Goal: Navigation & Orientation: Understand site structure

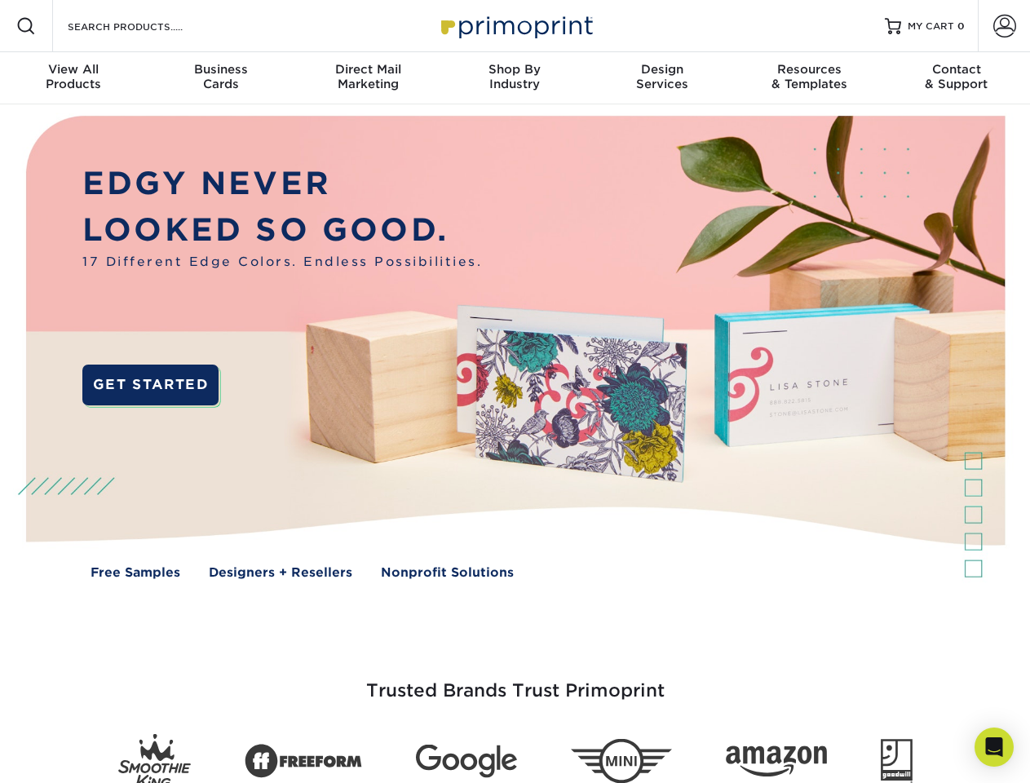
click at [515, 392] on img at bounding box center [515, 359] width 1020 height 510
click at [26, 26] on span at bounding box center [26, 26] width 20 height 20
click at [1004, 26] on span at bounding box center [1005, 26] width 23 height 23
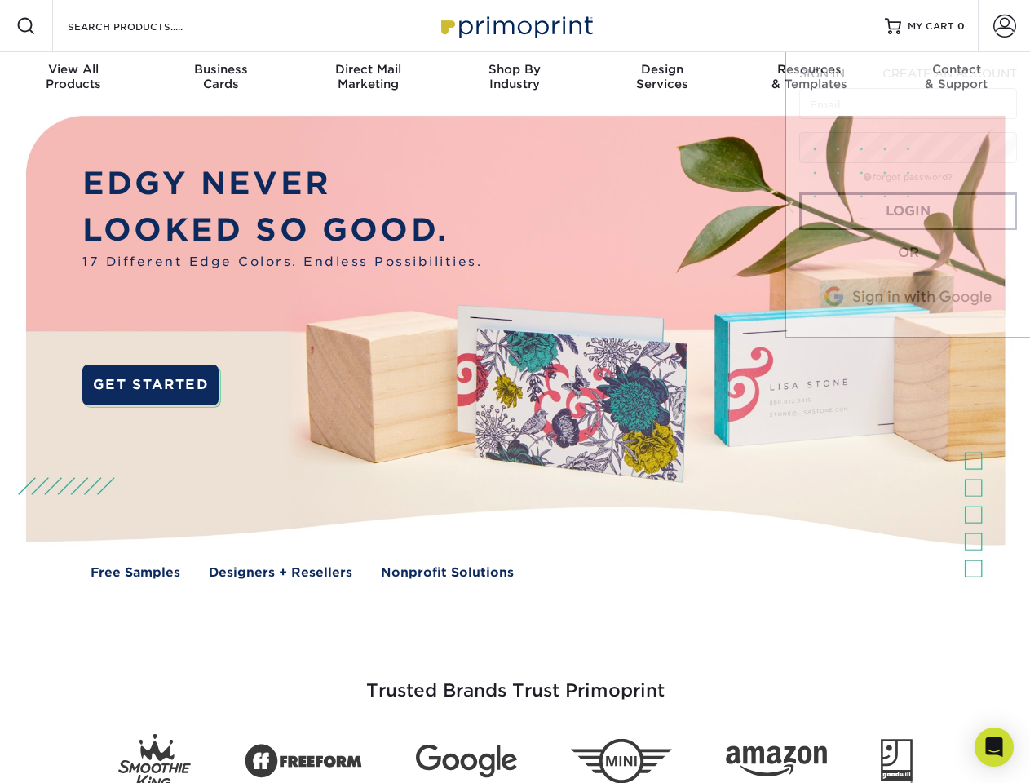
click at [73, 78] on div "View All Products" at bounding box center [73, 76] width 147 height 29
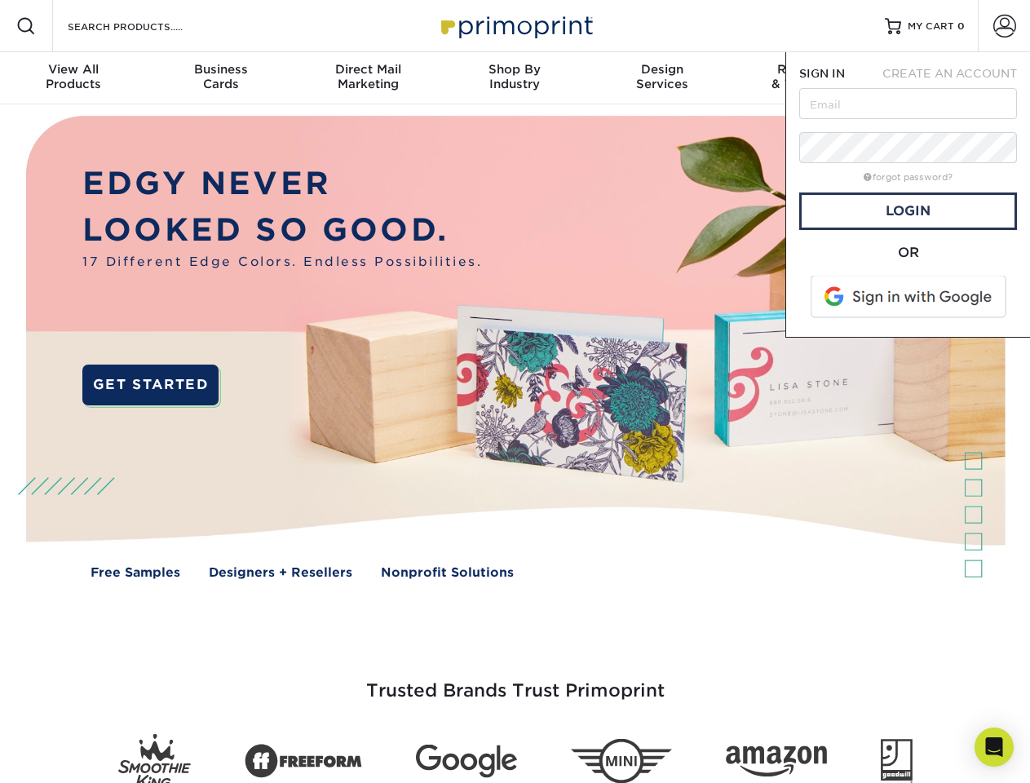
click at [220, 78] on div "Business Cards" at bounding box center [220, 76] width 147 height 29
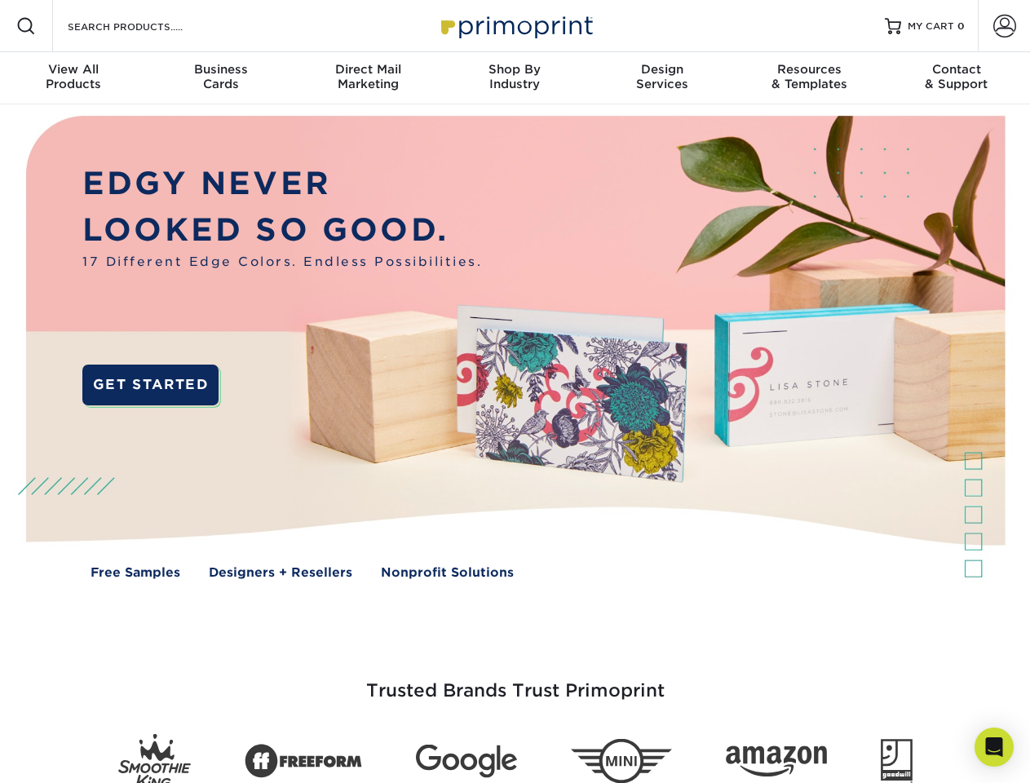
click at [368, 78] on div "Direct Mail Marketing" at bounding box center [368, 76] width 147 height 29
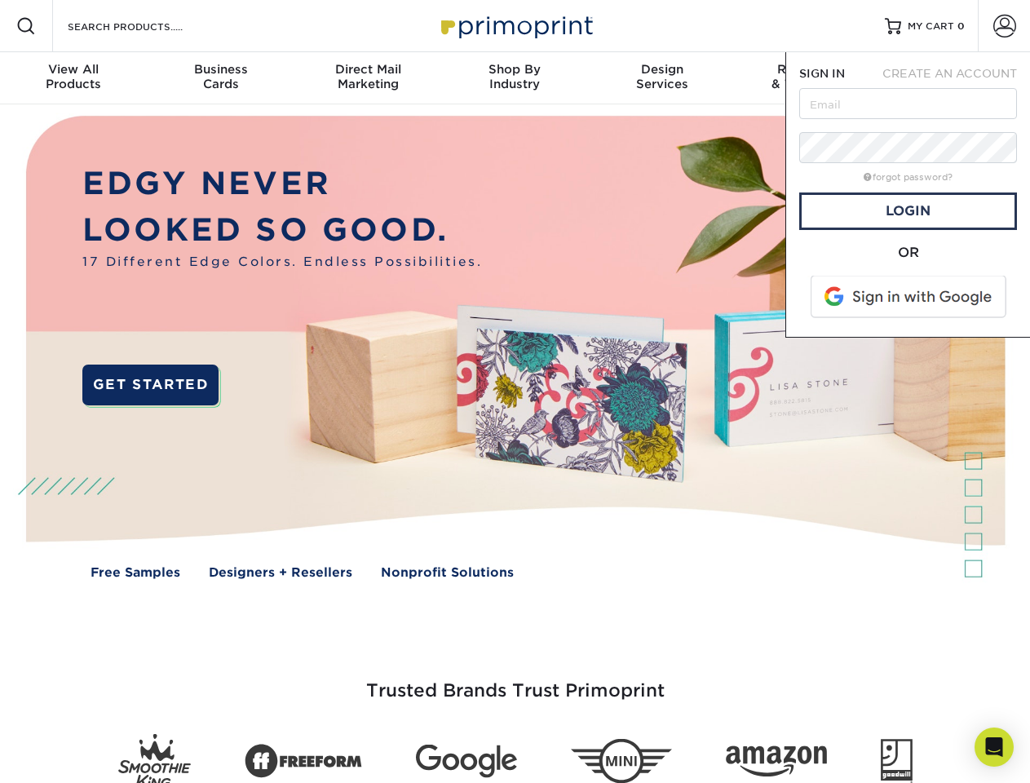
click at [515, 78] on div "Shop By Industry" at bounding box center [514, 76] width 147 height 29
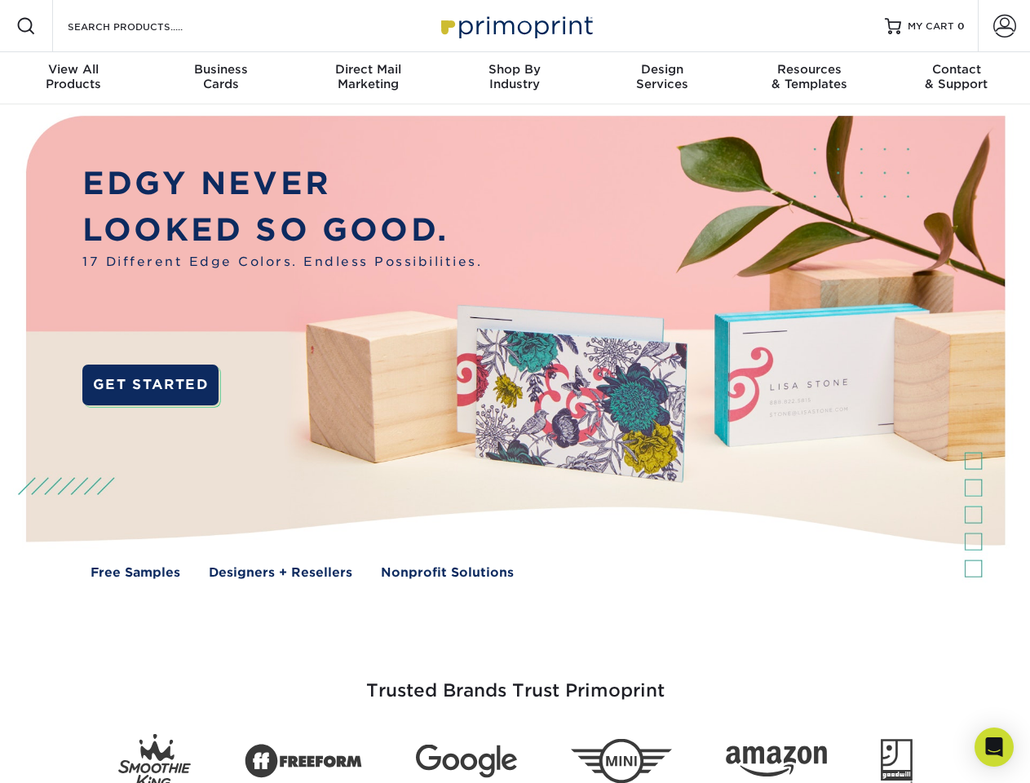
click at [662, 78] on div "Design Services" at bounding box center [662, 76] width 147 height 29
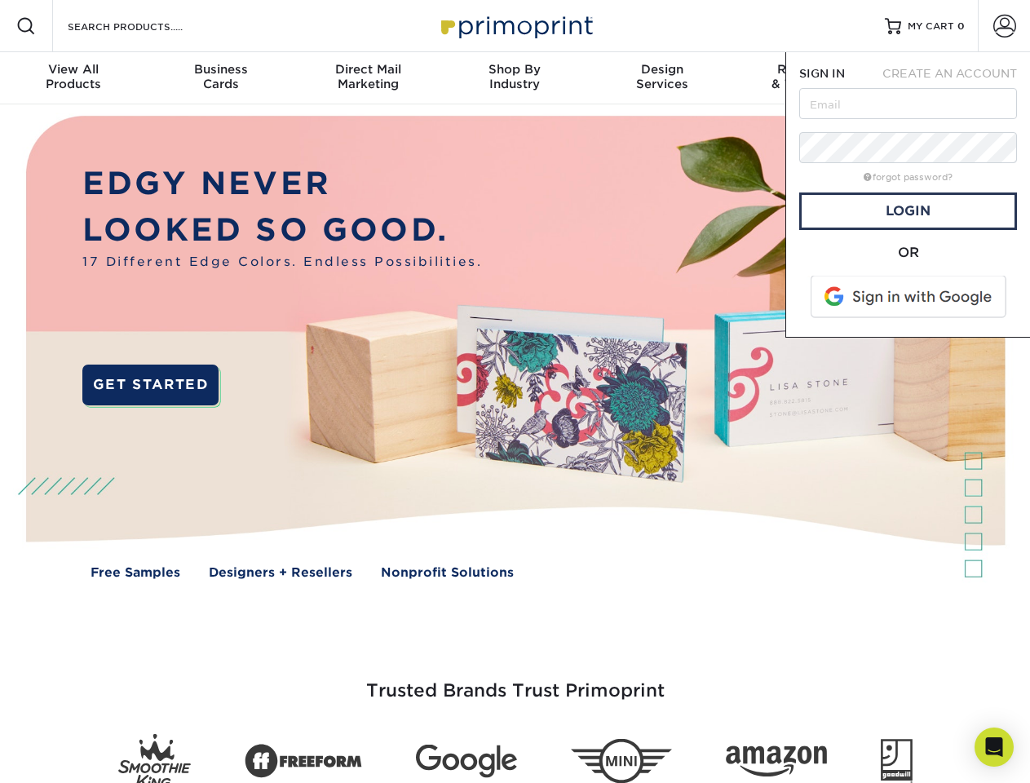
click at [809, 78] on span "SIGN IN" at bounding box center [823, 73] width 46 height 13
click at [957, 78] on div "Contact & Support" at bounding box center [957, 76] width 147 height 29
